Goal: Information Seeking & Learning: Learn about a topic

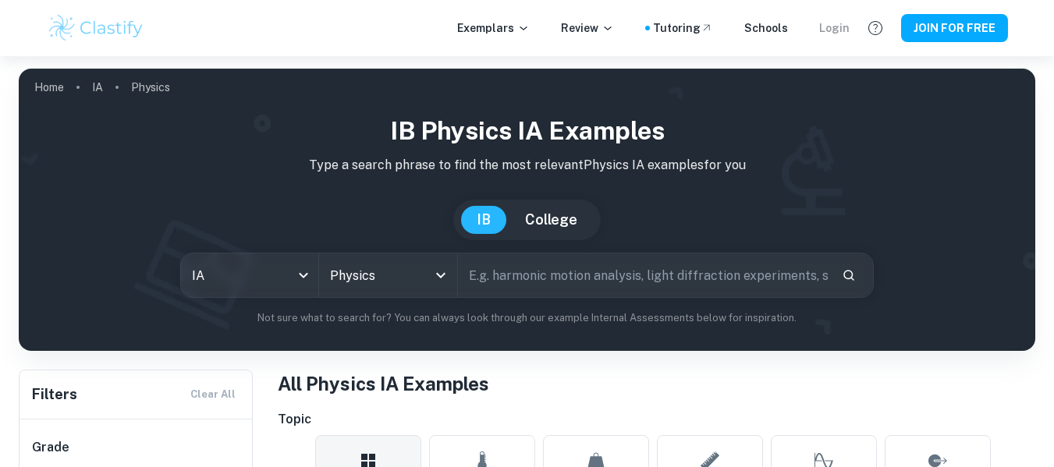
click at [825, 32] on div "Login" at bounding box center [834, 28] width 30 height 17
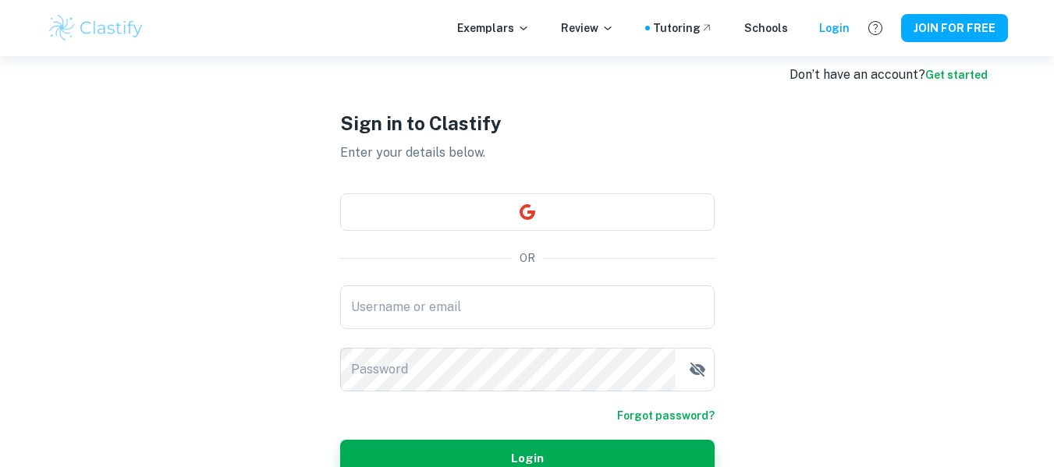
scroll to position [23, 0]
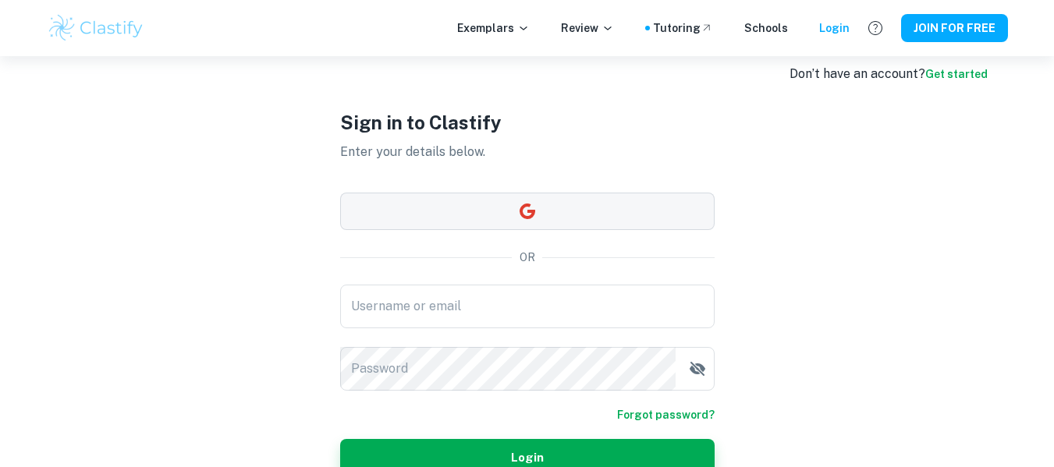
click at [574, 201] on button "button" at bounding box center [527, 211] width 375 height 37
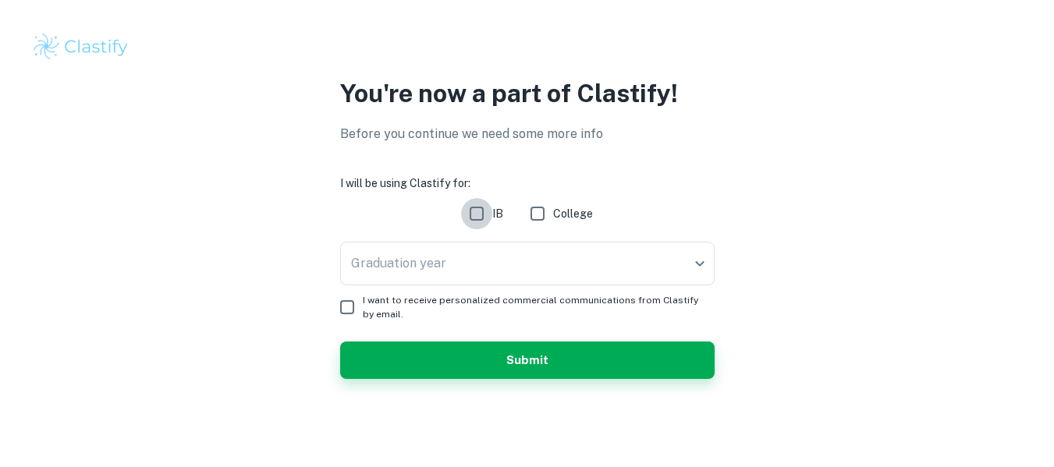
click at [482, 215] on input "IB" at bounding box center [476, 213] width 31 height 31
checkbox input "true"
click at [440, 268] on body "We value your privacy We use cookies to enhance your browsing experience, serve…" at bounding box center [527, 233] width 1054 height 467
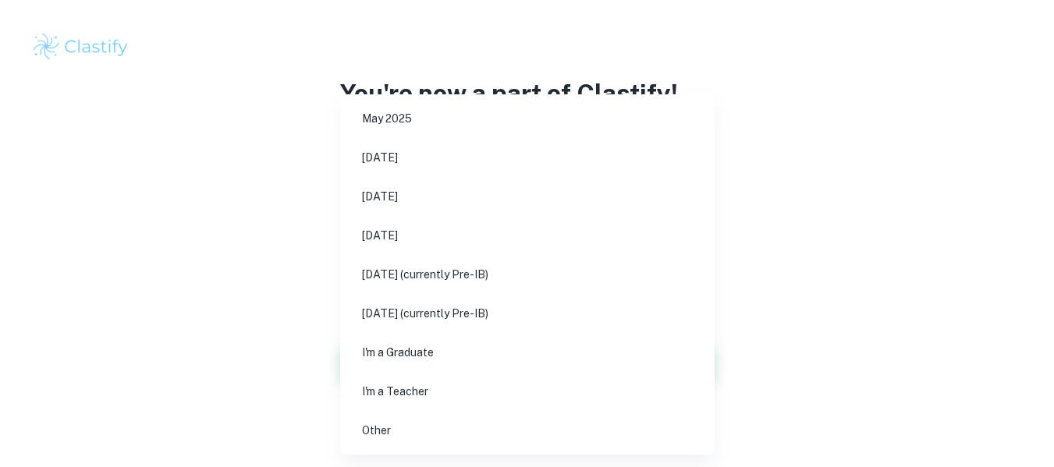
click at [191, 230] on div at bounding box center [527, 233] width 1054 height 467
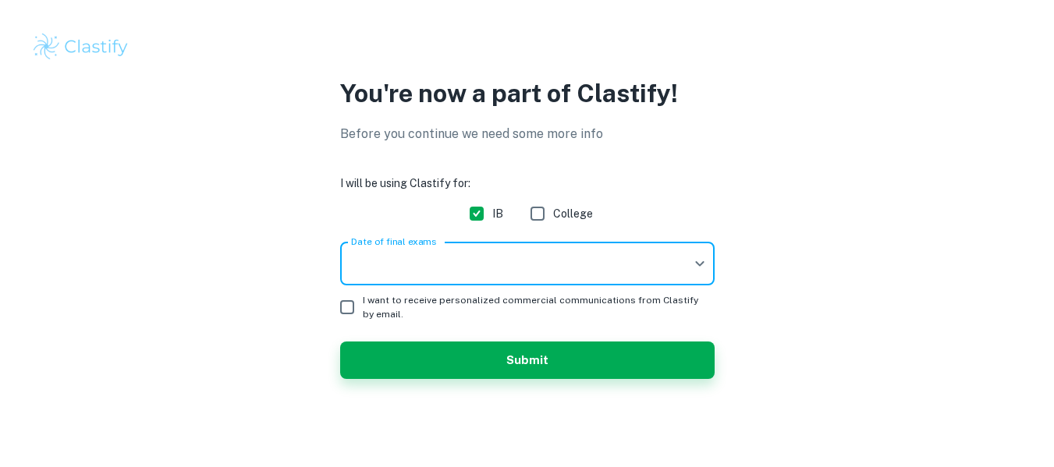
click at [413, 266] on body "We value your privacy We use cookies to enhance your browsing experience, serve…" at bounding box center [527, 233] width 1054 height 467
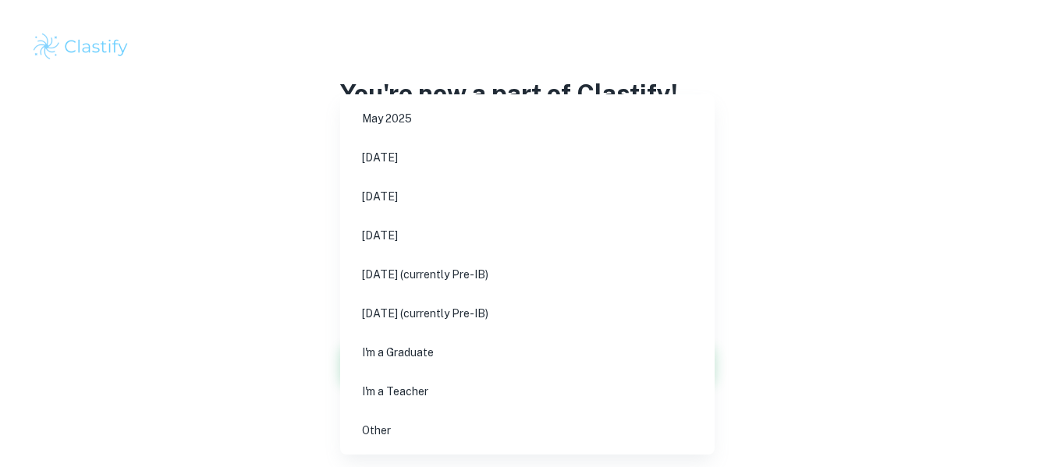
scroll to position [5, 0]
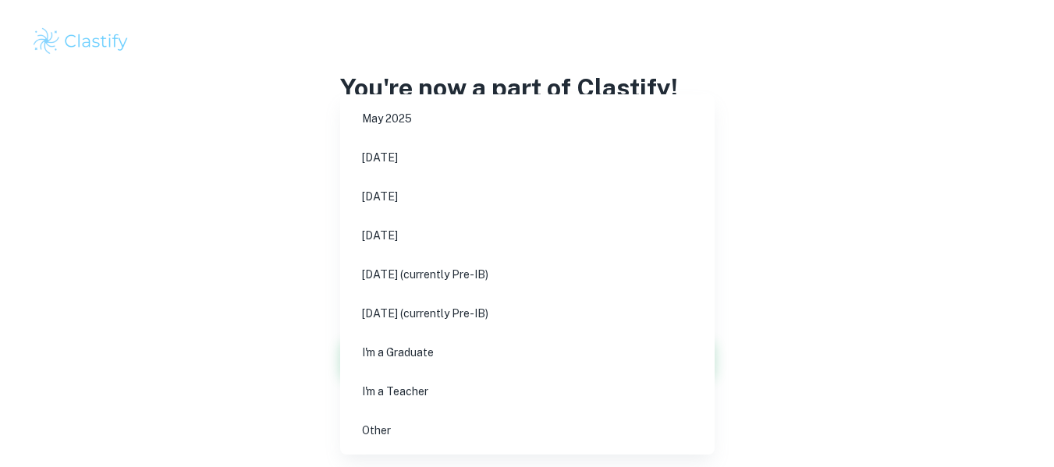
click at [325, 181] on div at bounding box center [527, 233] width 1054 height 467
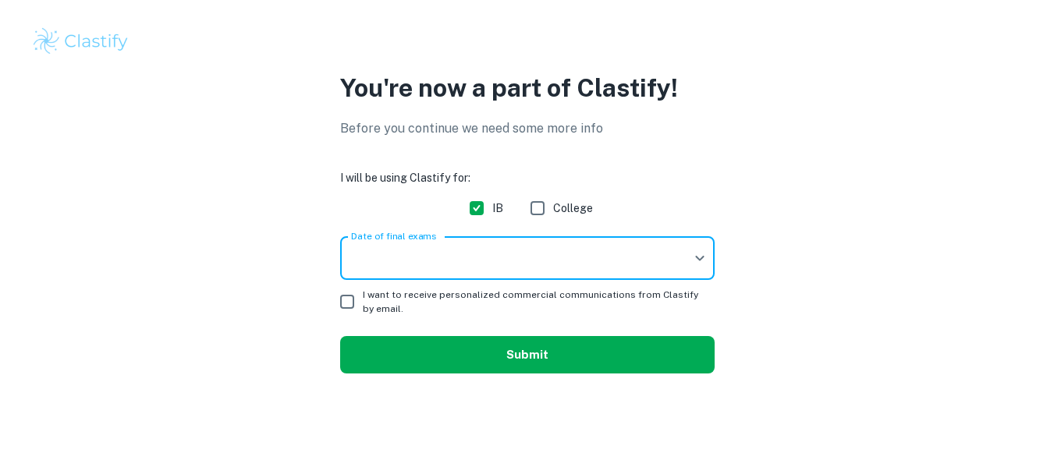
click at [470, 364] on button "Submit" at bounding box center [527, 354] width 375 height 37
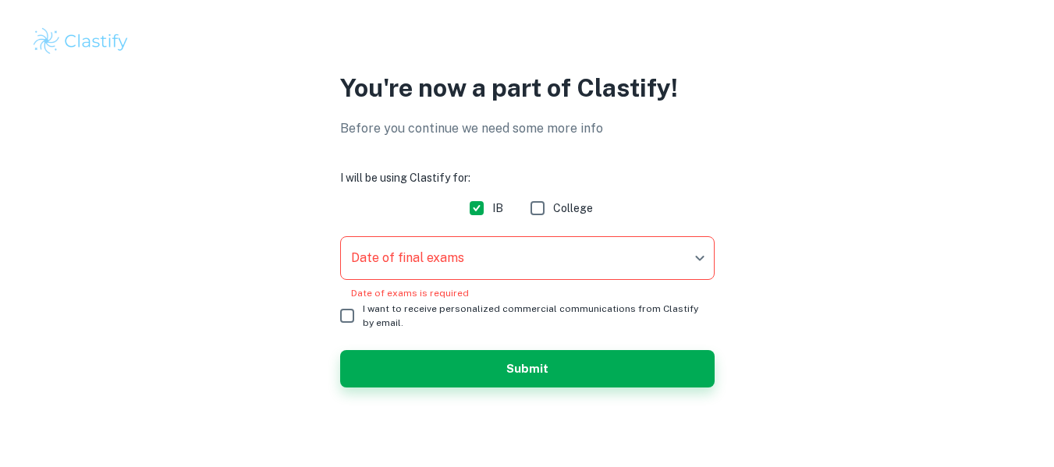
click at [458, 262] on body "We value your privacy We use cookies to enhance your browsing experience, serve…" at bounding box center [527, 228] width 1054 height 467
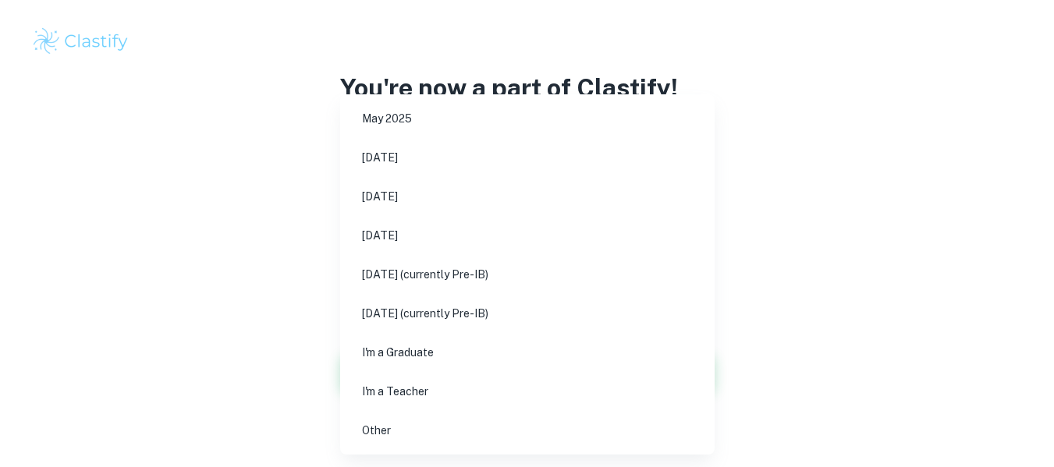
click at [431, 277] on li "[DATE] (currently Pre-IB)" at bounding box center [528, 275] width 362 height 36
type input "M27"
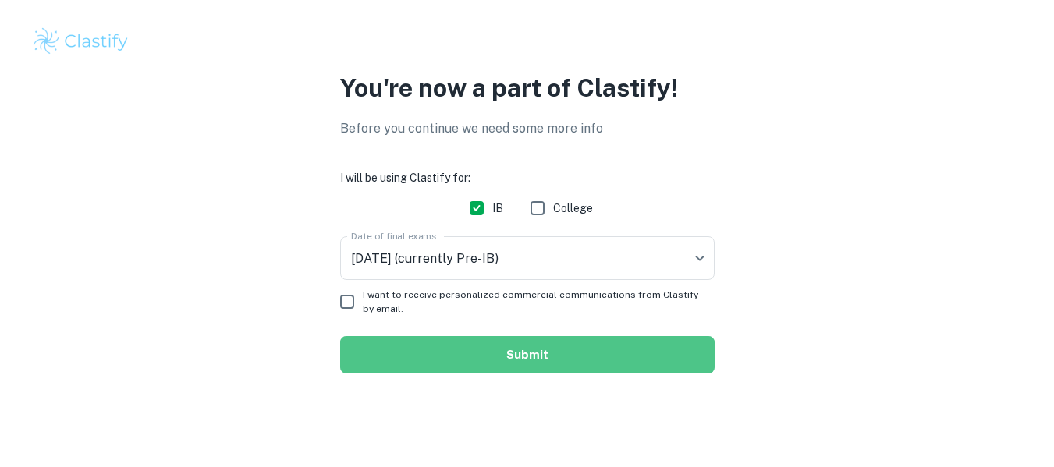
click at [466, 351] on button "Submit" at bounding box center [527, 354] width 375 height 37
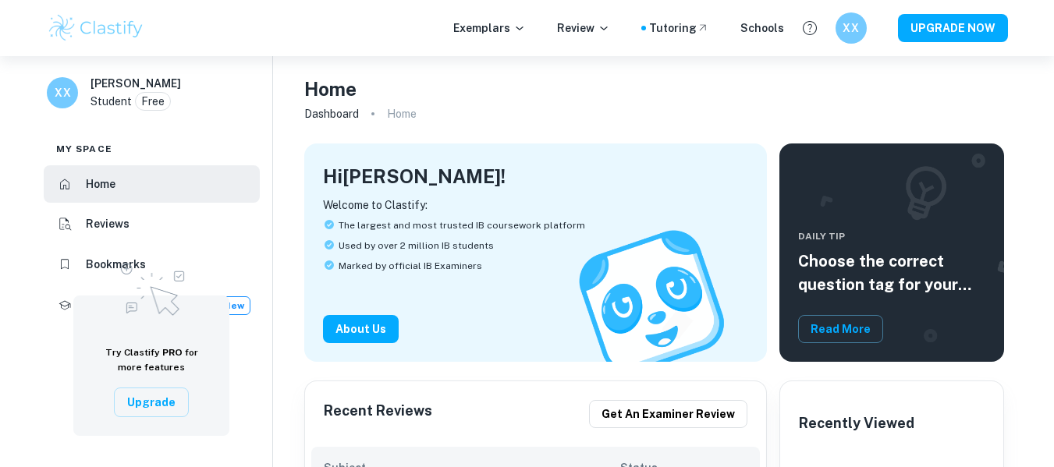
click at [115, 34] on img at bounding box center [96, 27] width 99 height 31
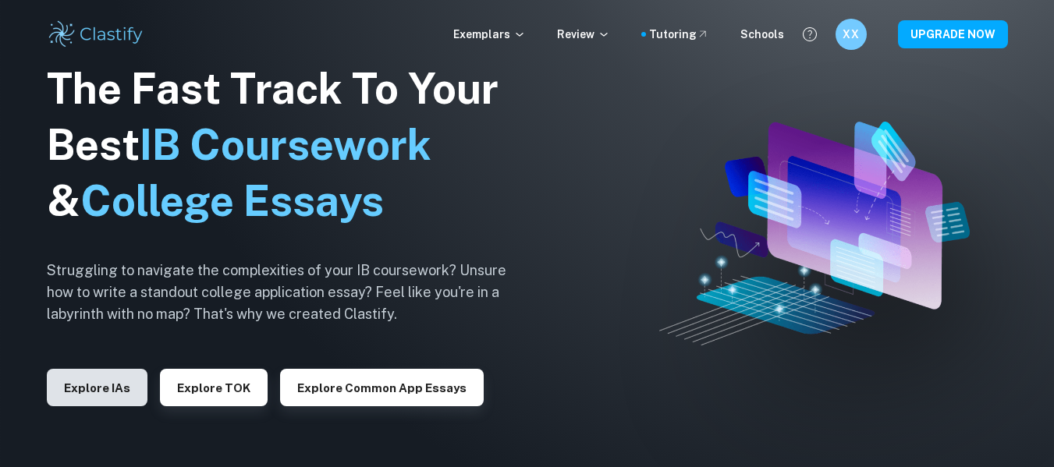
click at [118, 386] on button "Explore IAs" at bounding box center [97, 387] width 101 height 37
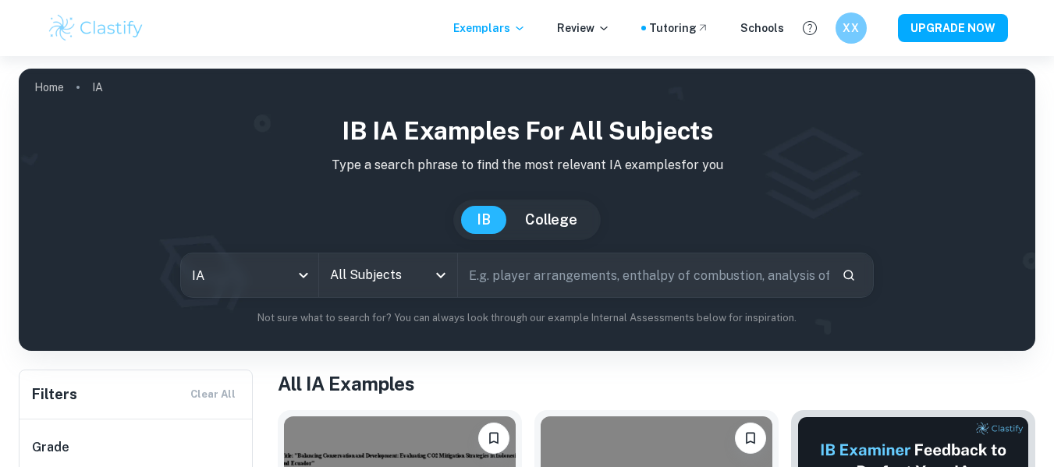
click at [49, 23] on img at bounding box center [96, 27] width 99 height 31
